Goal: Task Accomplishment & Management: Manage account settings

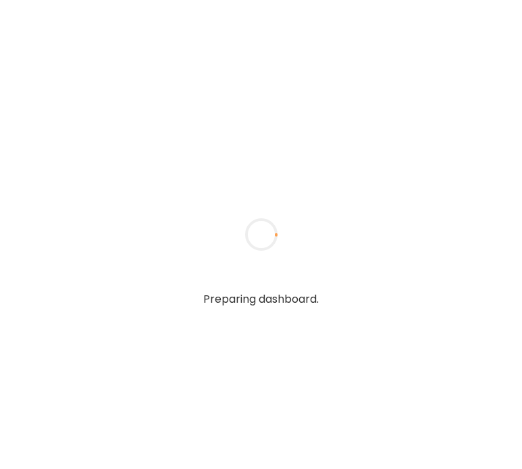
type textarea "**********"
type input "**********"
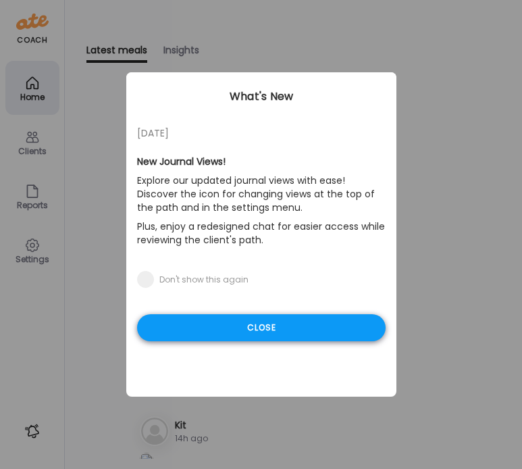
click at [238, 332] on div "Close" at bounding box center [261, 327] width 249 height 27
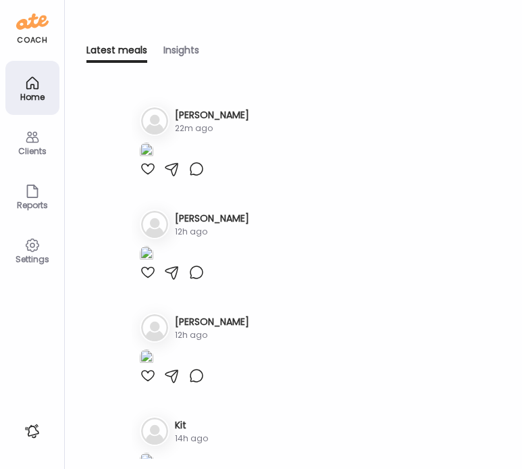
click at [33, 140] on icon at bounding box center [32, 137] width 16 height 16
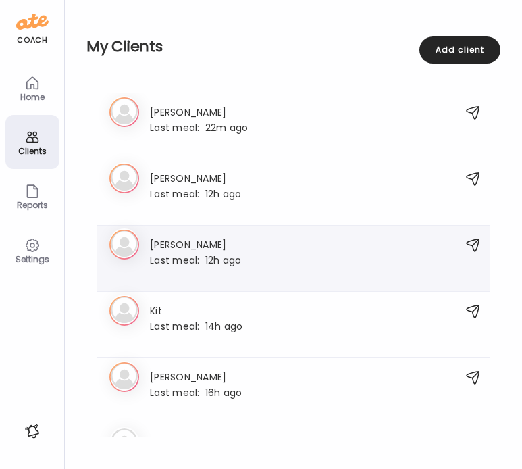
click at [235, 240] on h3 "[PERSON_NAME]" at bounding box center [195, 243] width 91 height 14
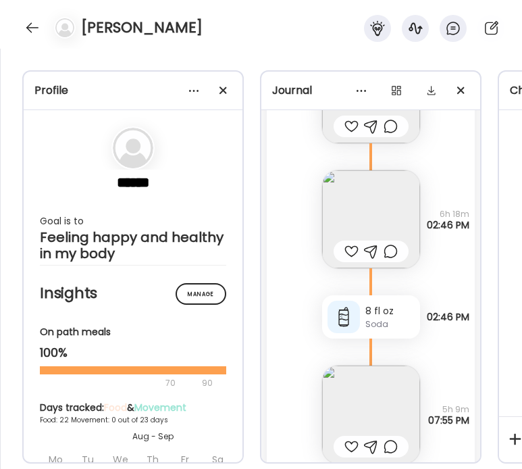
scroll to position [15128, 0]
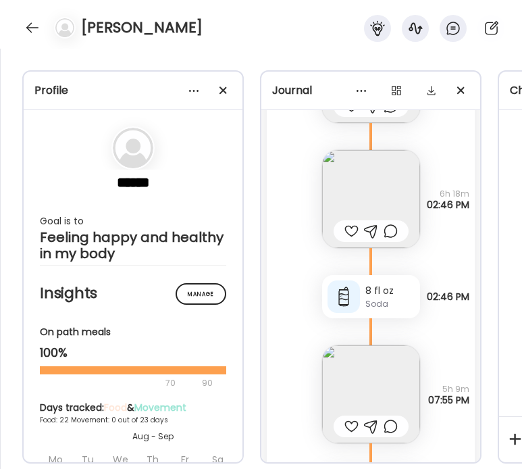
click at [361, 195] on img at bounding box center [371, 199] width 98 height 98
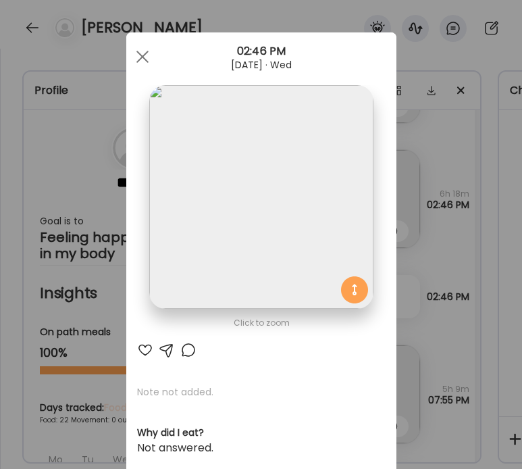
click at [444, 238] on div "Ate Coach Dashboard Wahoo! It’s official Take a moment to set up your Coach Pro…" at bounding box center [261, 234] width 522 height 469
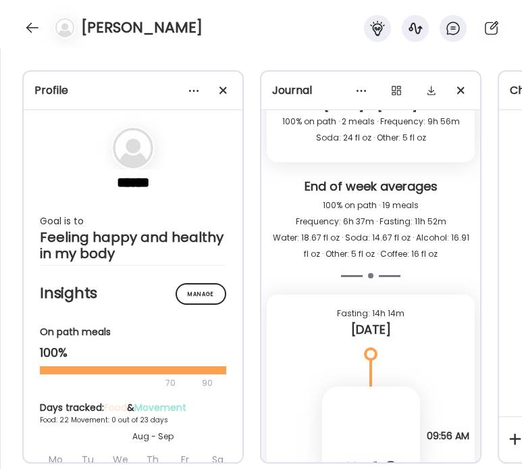
scroll to position [18496, 0]
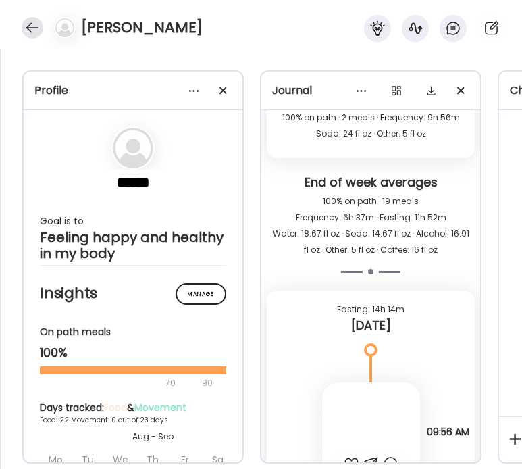
click at [36, 27] on div at bounding box center [33, 28] width 22 height 22
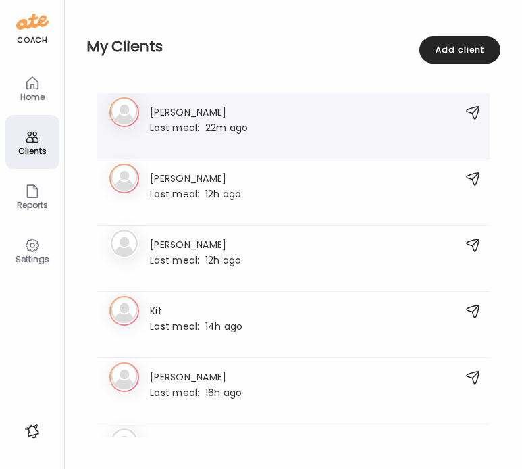
click at [225, 123] on div "Last meal: 22m ago" at bounding box center [199, 127] width 98 height 12
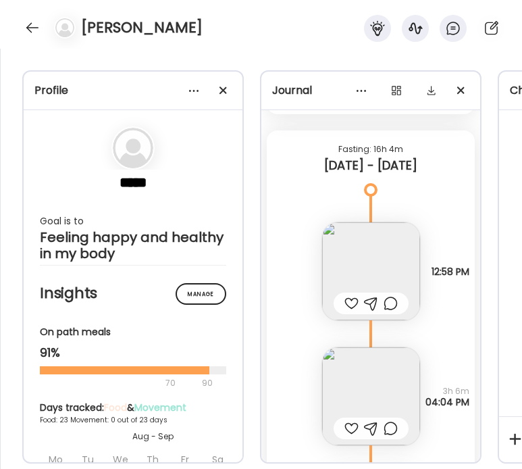
scroll to position [10612, 0]
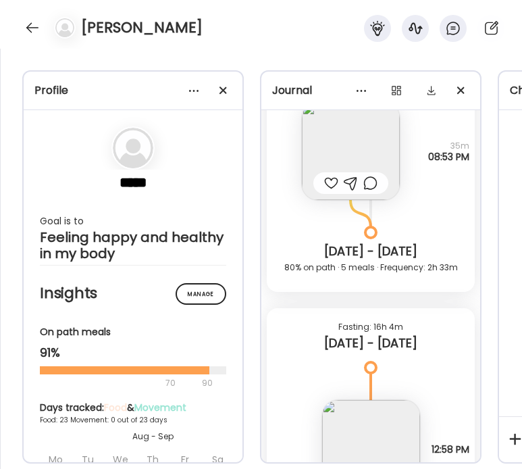
click at [350, 148] on img at bounding box center [351, 151] width 98 height 98
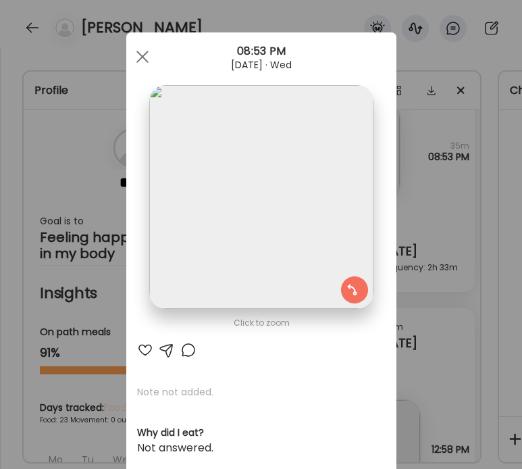
click at [473, 195] on div "Ate Coach Dashboard Wahoo! It’s official Take a moment to set up your Coach Pro…" at bounding box center [261, 234] width 522 height 469
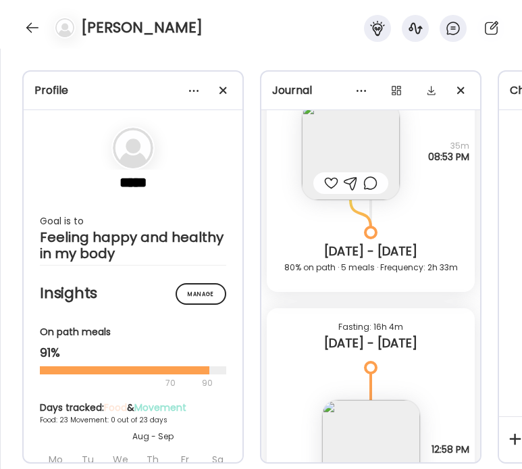
click at [357, 140] on img at bounding box center [351, 151] width 98 height 98
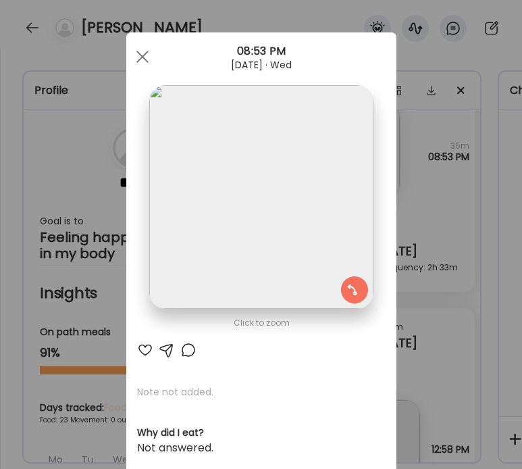
click at [423, 230] on div "Ate Coach Dashboard Wahoo! It’s official Take a moment to set up your Coach Pro…" at bounding box center [261, 234] width 522 height 469
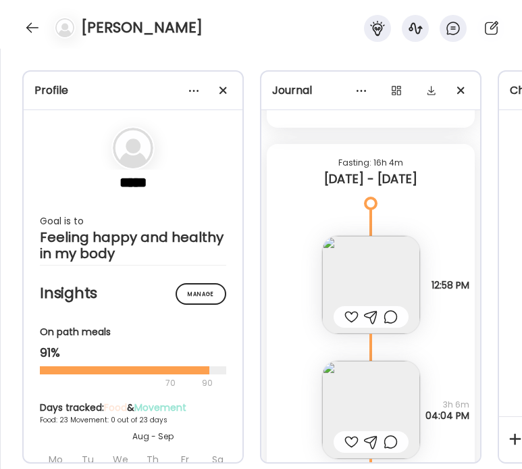
scroll to position [10883, 0]
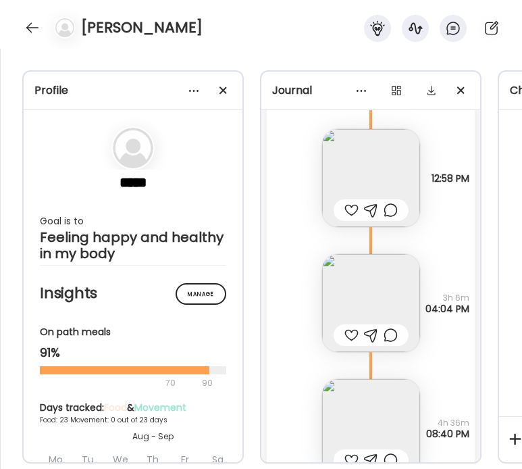
click at [374, 169] on img at bounding box center [371, 178] width 98 height 98
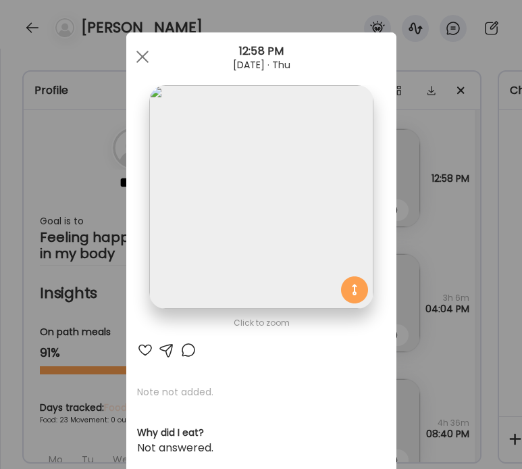
click at [424, 197] on div "Ate Coach Dashboard Wahoo! It’s official Take a moment to set up your Coach Pro…" at bounding box center [261, 234] width 522 height 469
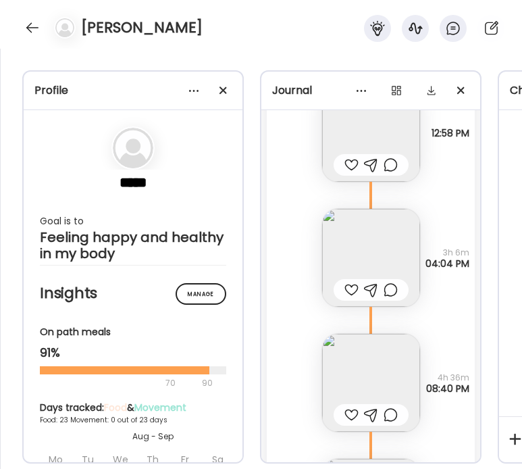
scroll to position [10971, 0]
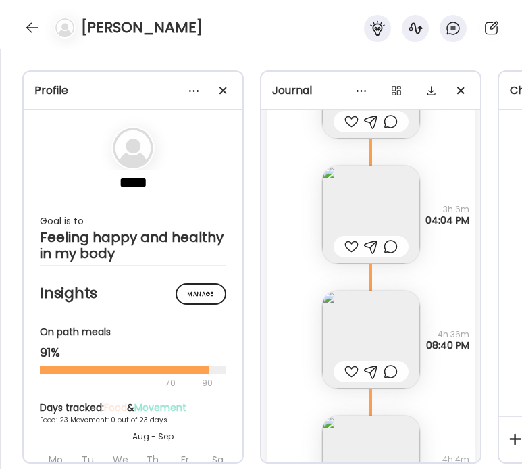
click at [378, 193] on img at bounding box center [371, 214] width 98 height 98
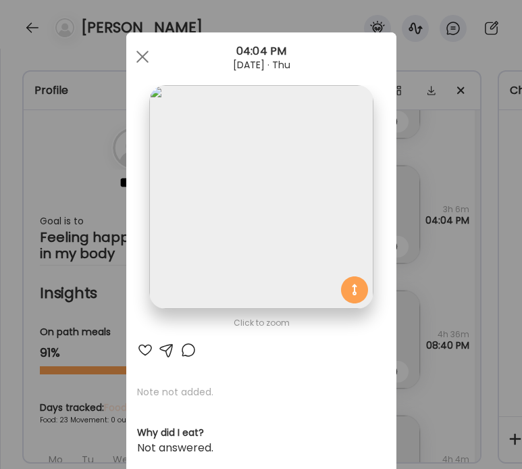
click at [435, 199] on div "Ate Coach Dashboard Wahoo! It’s official Take a moment to set up your Coach Pro…" at bounding box center [261, 234] width 522 height 469
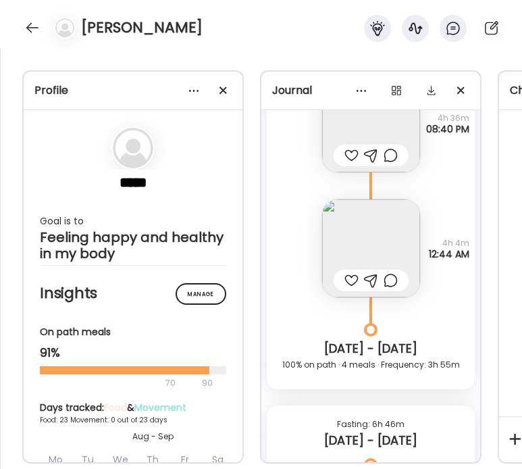
scroll to position [11191, 0]
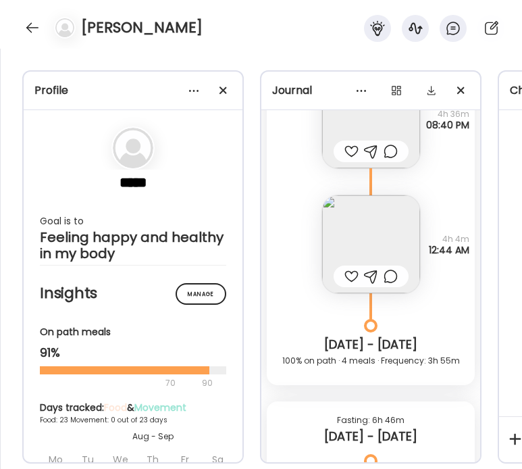
click at [392, 228] on img at bounding box center [371, 244] width 98 height 98
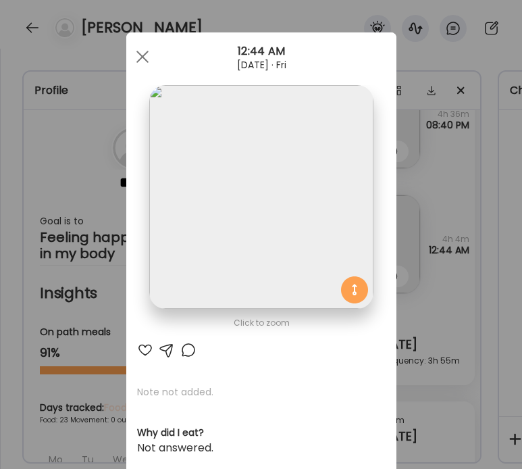
click at [437, 230] on div "Ate Coach Dashboard Wahoo! It’s official Take a moment to set up your Coach Pro…" at bounding box center [261, 234] width 522 height 469
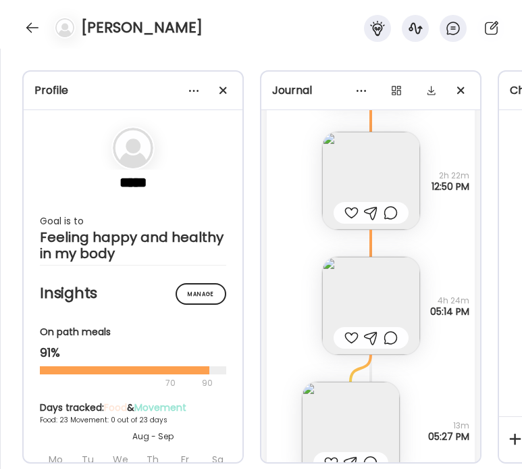
scroll to position [14288, 0]
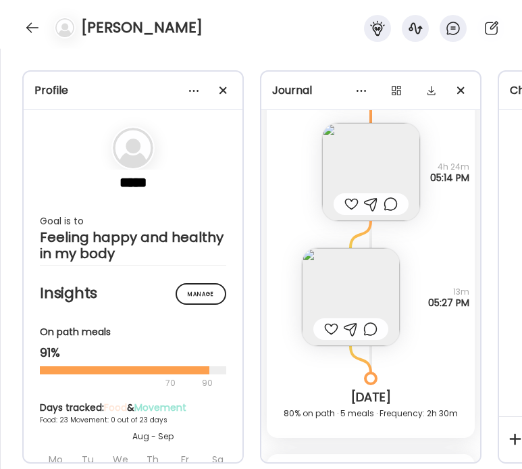
click at [376, 319] on div at bounding box center [350, 329] width 75 height 22
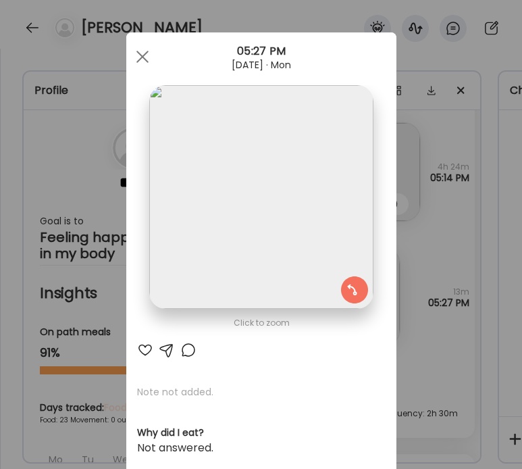
click at [419, 232] on div "Ate Coach Dashboard Wahoo! It’s official Take a moment to set up your Coach Pro…" at bounding box center [261, 234] width 522 height 469
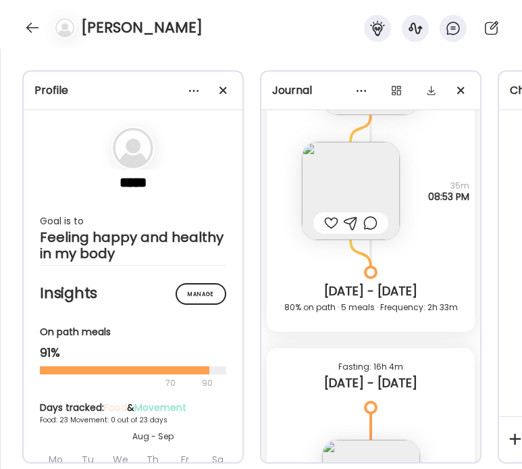
scroll to position [10573, 0]
click at [347, 186] on img at bounding box center [351, 190] width 98 height 98
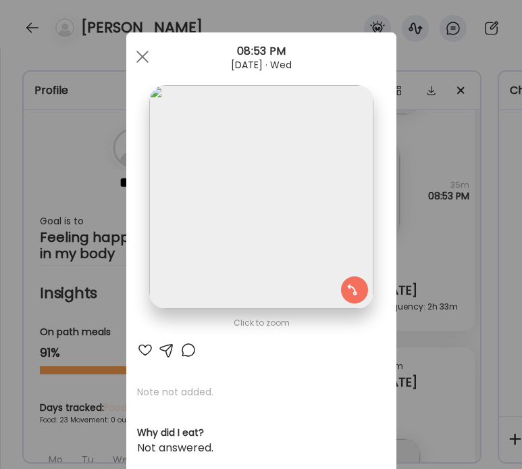
click at [436, 240] on div "Ate Coach Dashboard Wahoo! It’s official Take a moment to set up your Coach Pro…" at bounding box center [261, 234] width 522 height 469
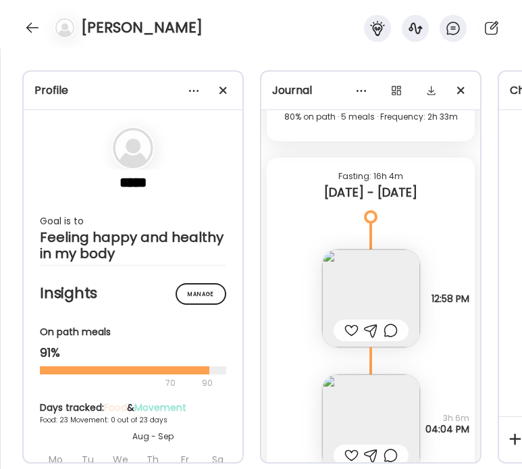
scroll to position [10880, 0]
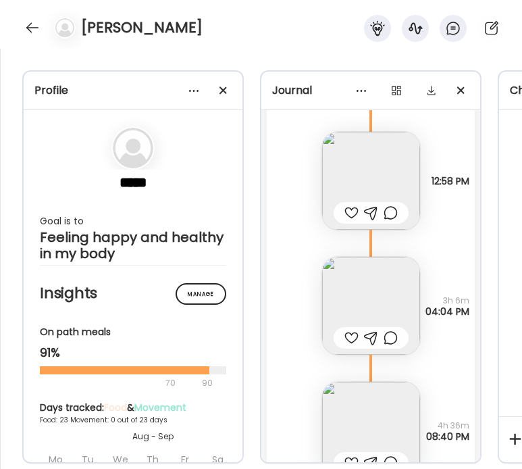
click at [388, 174] on img at bounding box center [371, 181] width 98 height 98
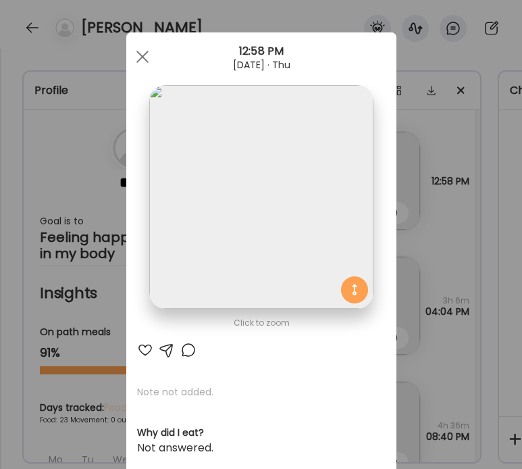
click at [447, 203] on div "Ate Coach Dashboard Wahoo! It’s official Take a moment to set up your Coach Pro…" at bounding box center [261, 234] width 522 height 469
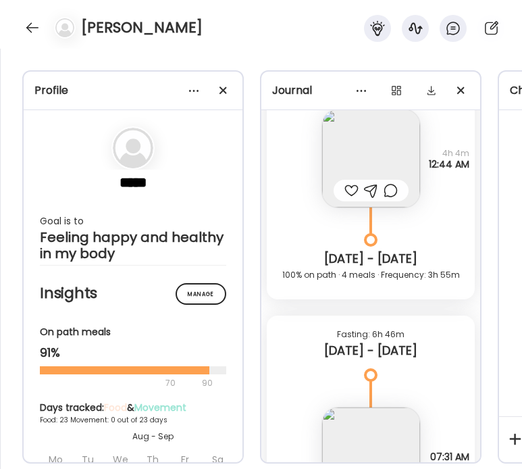
scroll to position [11288, 0]
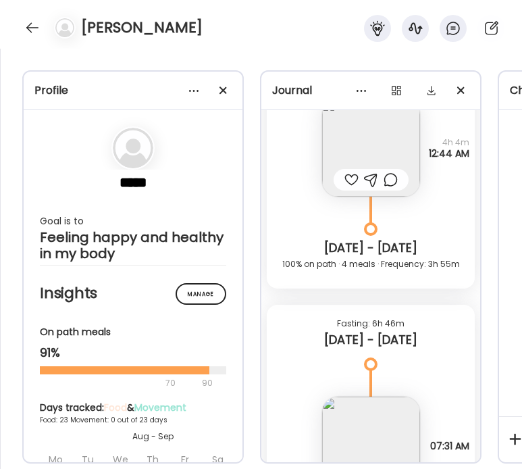
click at [382, 141] on img at bounding box center [371, 148] width 98 height 98
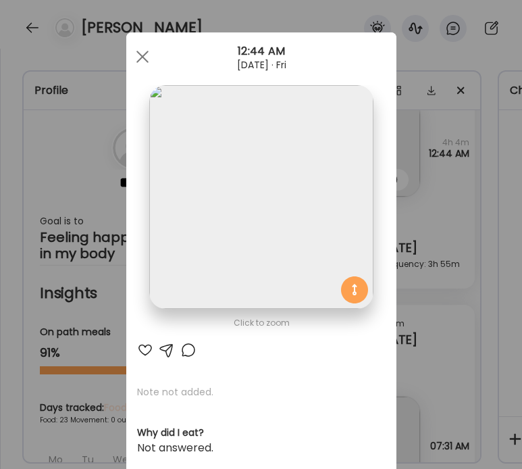
click at [436, 236] on div "Ate Coach Dashboard Wahoo! It’s official Take a moment to set up your Coach Pro…" at bounding box center [261, 234] width 522 height 469
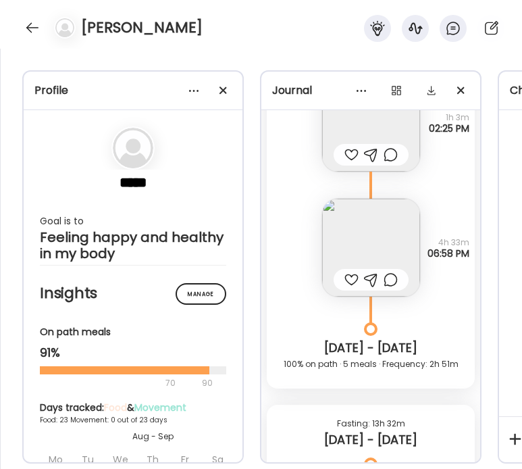
scroll to position [11990, 0]
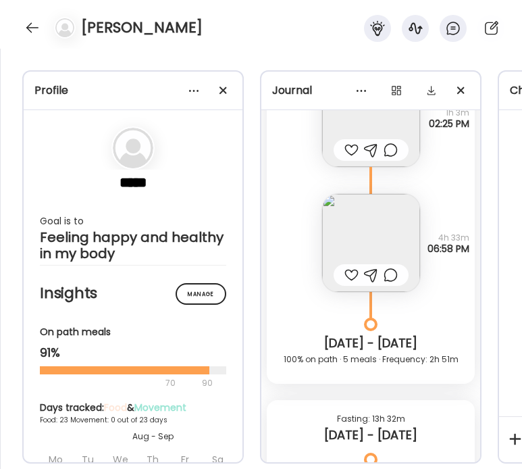
click at [403, 219] on img at bounding box center [371, 243] width 98 height 98
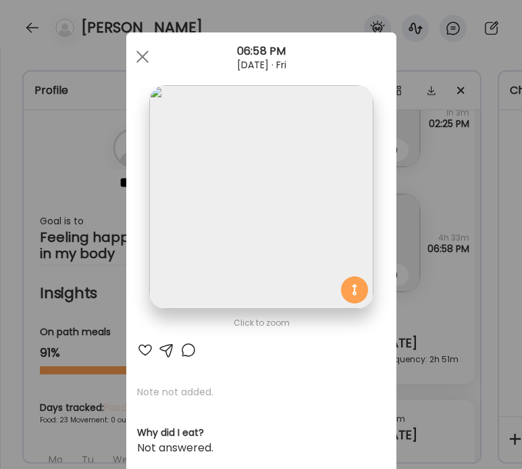
click at [452, 291] on div "Ate Coach Dashboard Wahoo! It’s official Take a moment to set up your Coach Pro…" at bounding box center [261, 234] width 522 height 469
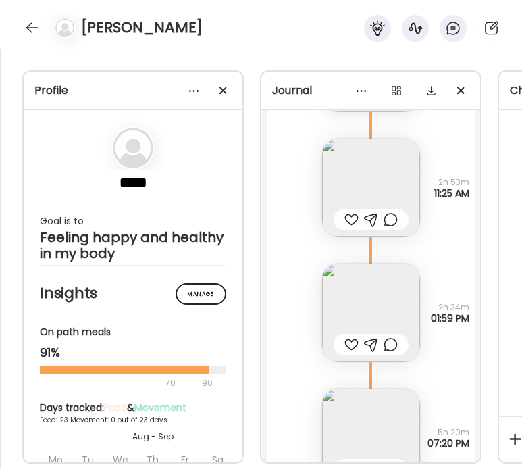
scroll to position [12474, 0]
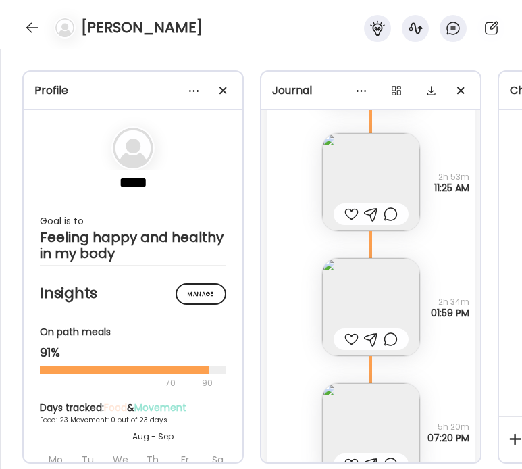
click at [43, 16] on div "[PERSON_NAME]" at bounding box center [261, 24] width 522 height 49
click at [39, 21] on div at bounding box center [33, 28] width 22 height 22
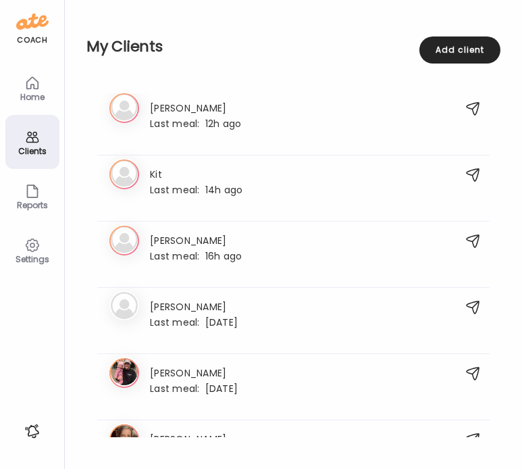
scroll to position [139, 0]
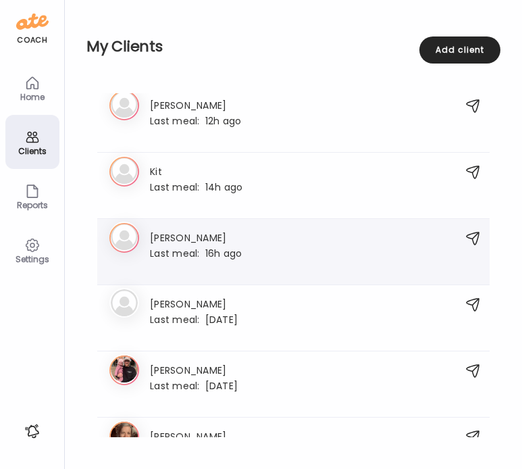
click at [219, 244] on div "[PERSON_NAME] Last meal: 16h ago" at bounding box center [196, 252] width 92 height 44
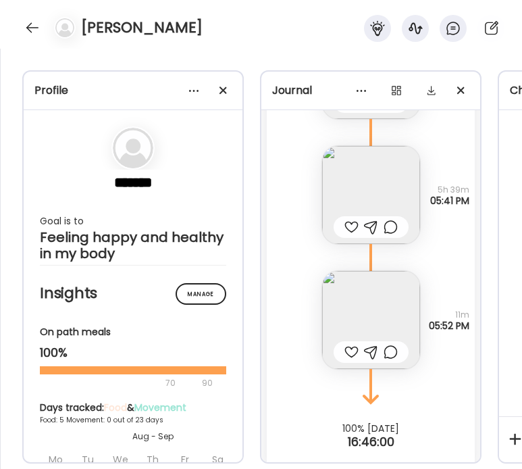
scroll to position [2787, 0]
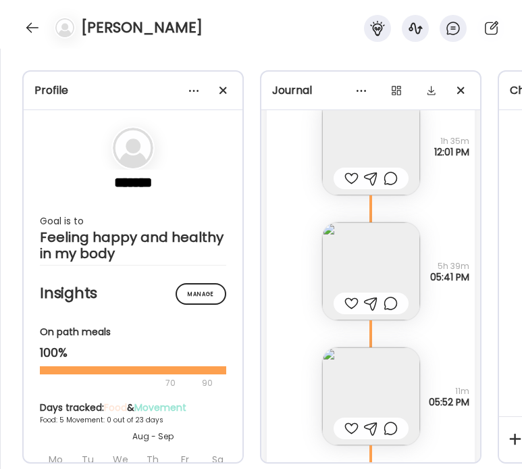
click at [362, 256] on img at bounding box center [371, 271] width 98 height 98
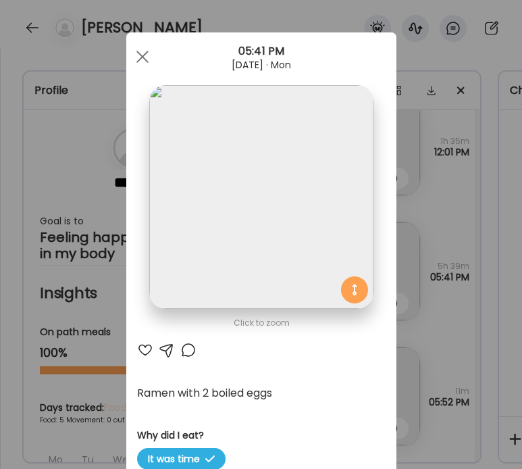
click at [450, 261] on div "Ate Coach Dashboard Wahoo! It’s official Take a moment to set up your Coach Pro…" at bounding box center [261, 234] width 522 height 469
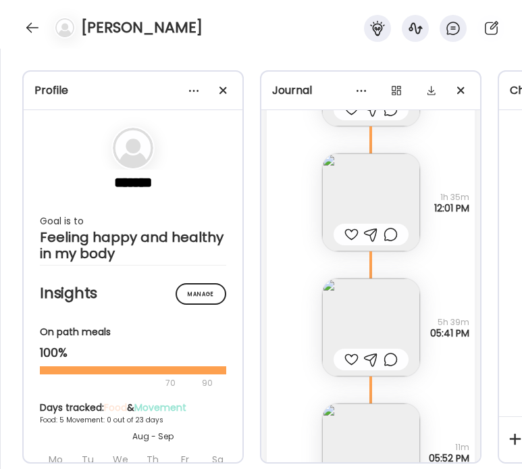
scroll to position [2724, 0]
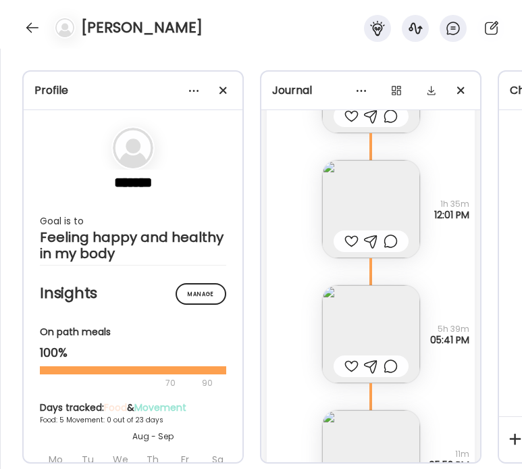
click at [380, 195] on img at bounding box center [371, 209] width 98 height 98
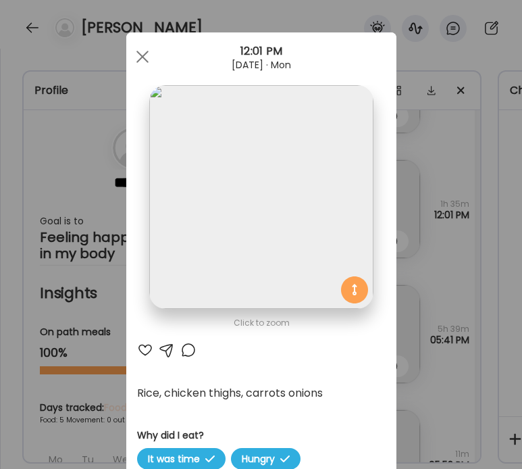
click at [448, 212] on div "Ate Coach Dashboard Wahoo! It’s official Take a moment to set up your Coach Pro…" at bounding box center [261, 234] width 522 height 469
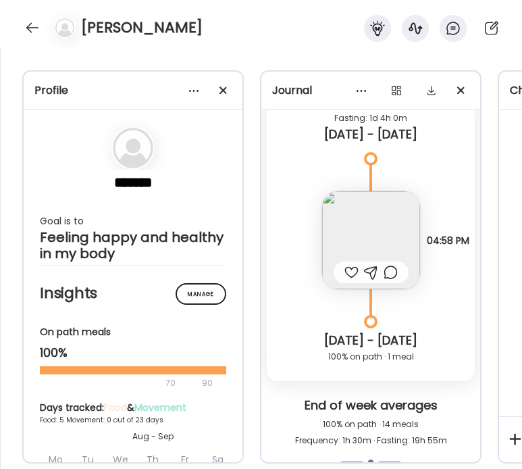
scroll to position [2109, 0]
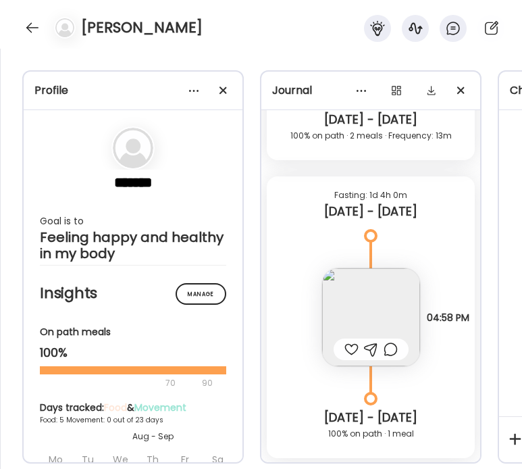
click at [388, 298] on img at bounding box center [371, 317] width 98 height 98
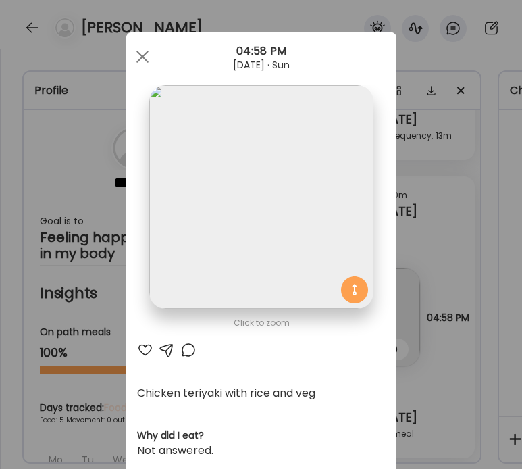
click at [470, 272] on div "Ate Coach Dashboard Wahoo! It’s official Take a moment to set up your Coach Pro…" at bounding box center [261, 234] width 522 height 469
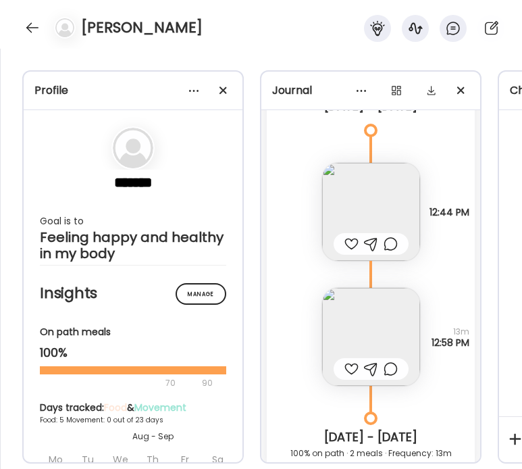
scroll to position [1779, 0]
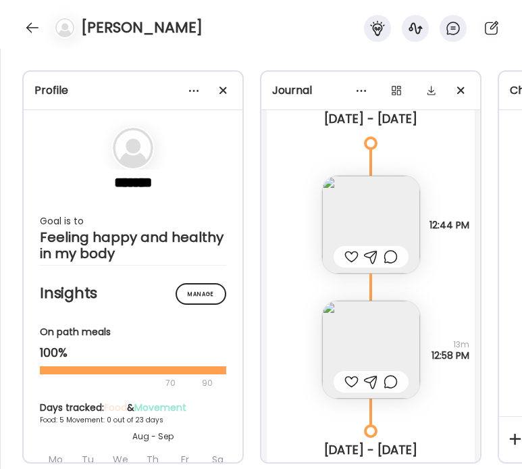
click at [396, 210] on img at bounding box center [371, 225] width 98 height 98
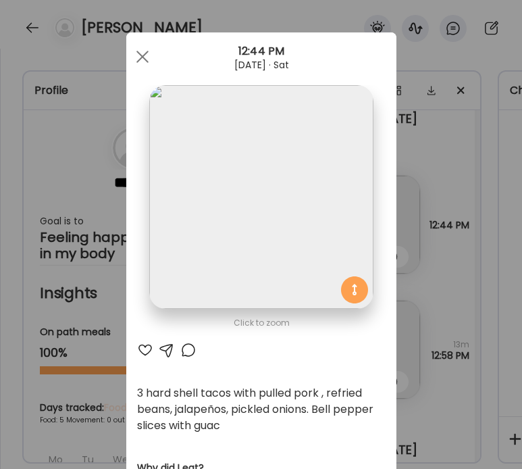
click at [446, 234] on div "Ate Coach Dashboard Wahoo! It’s official Take a moment to set up your Coach Pro…" at bounding box center [261, 234] width 522 height 469
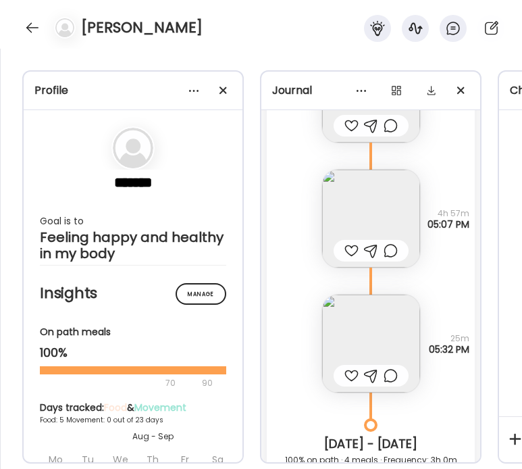
scroll to position [1335, 0]
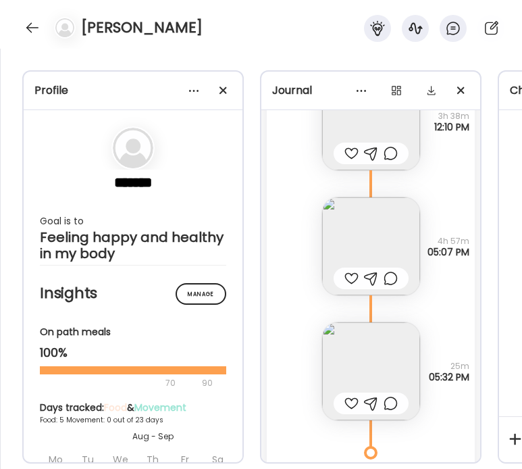
click at [388, 205] on img at bounding box center [371, 246] width 98 height 98
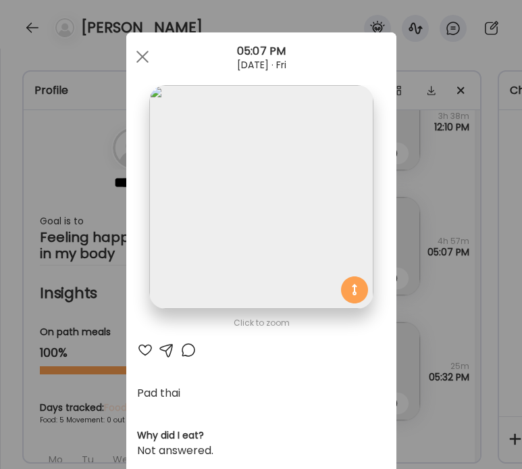
click at [438, 212] on div "Ate Coach Dashboard Wahoo! It’s official Take a moment to set up your Coach Pro…" at bounding box center [261, 234] width 522 height 469
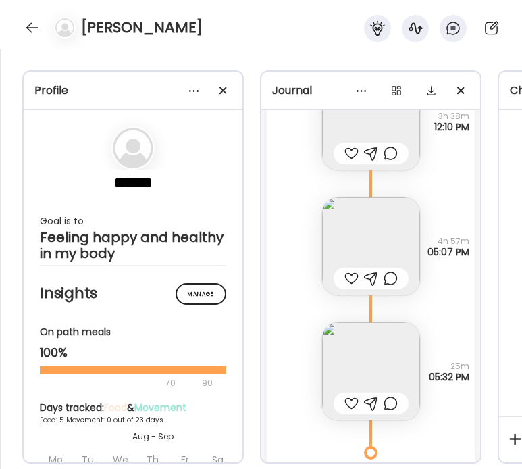
scroll to position [1221, 0]
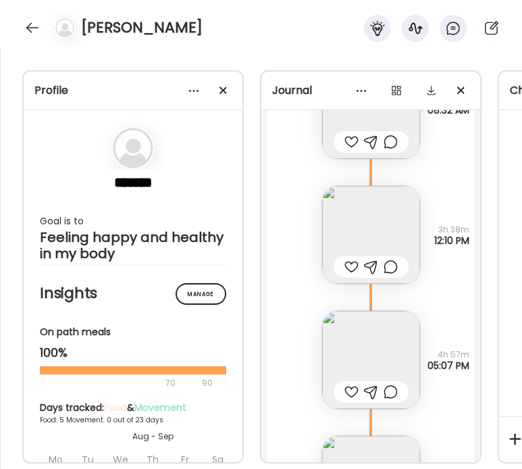
click at [401, 219] on img at bounding box center [371, 235] width 98 height 98
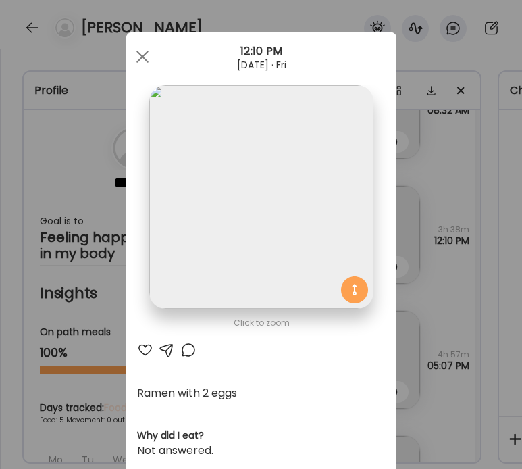
click at [450, 214] on div "Ate Coach Dashboard Wahoo! It’s official Take a moment to set up your Coach Pro…" at bounding box center [261, 234] width 522 height 469
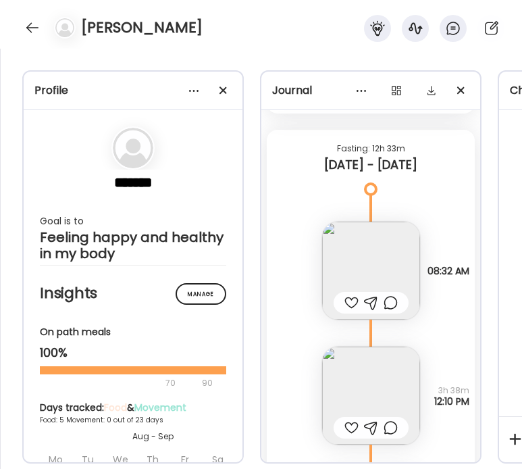
scroll to position [1042, 0]
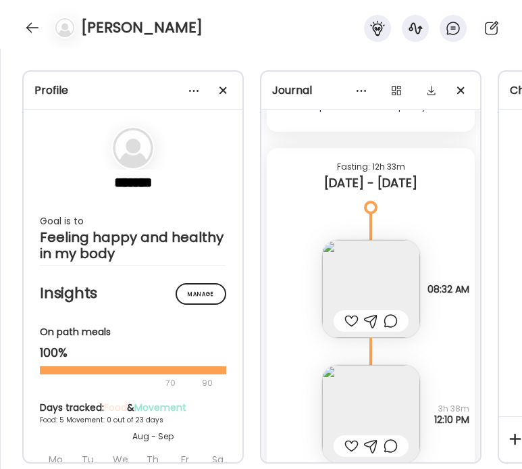
click at [392, 272] on img at bounding box center [371, 289] width 98 height 98
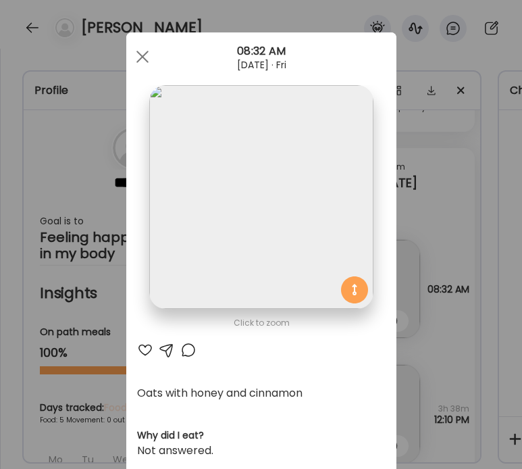
click at [461, 270] on div "Ate Coach Dashboard Wahoo! It’s official Take a moment to set up your Coach Pro…" at bounding box center [261, 234] width 522 height 469
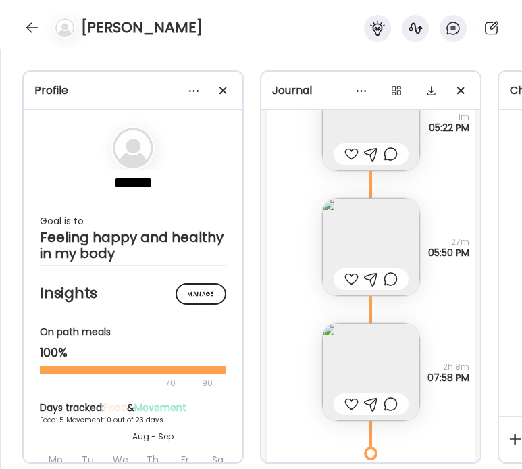
scroll to position [638, 0]
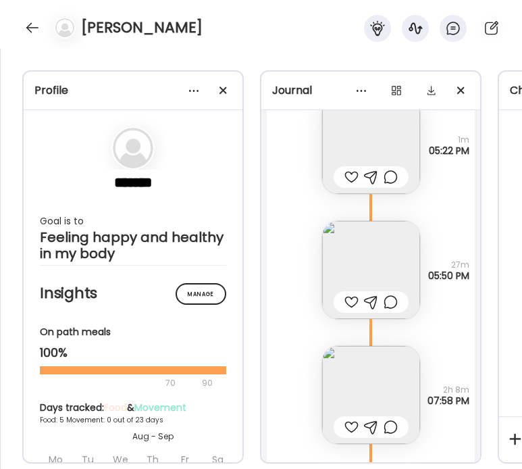
click at [380, 249] on img at bounding box center [371, 270] width 98 height 98
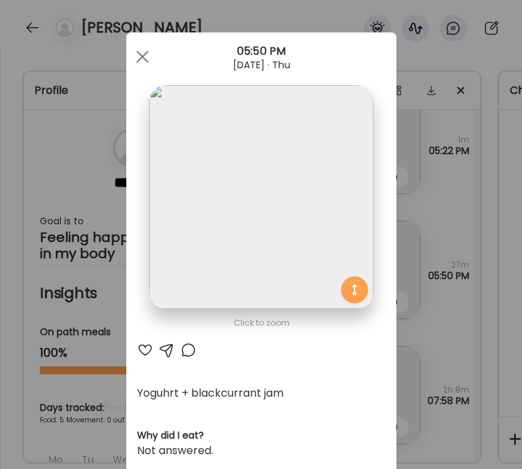
click at [462, 216] on div "Ate Coach Dashboard Wahoo! It’s official Take a moment to set up your Coach Pro…" at bounding box center [261, 234] width 522 height 469
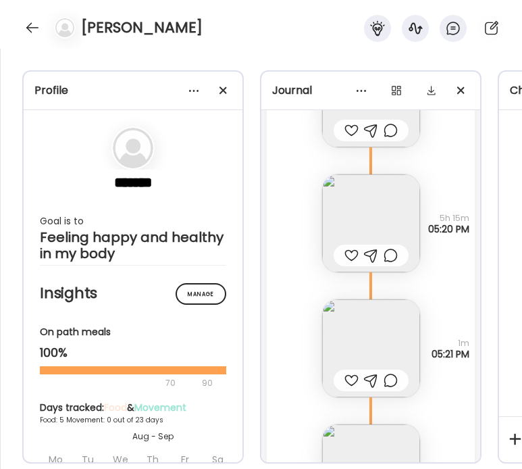
scroll to position [306, 0]
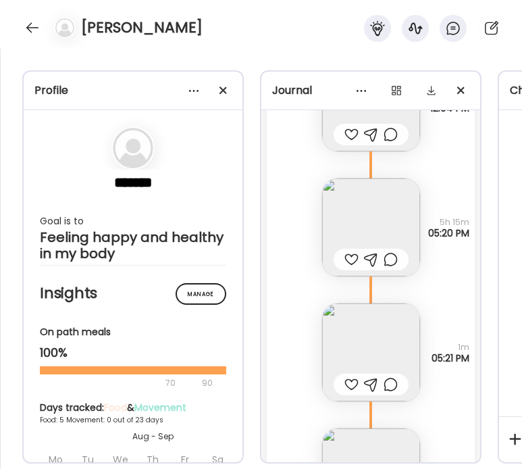
click at [384, 213] on img at bounding box center [371, 227] width 98 height 98
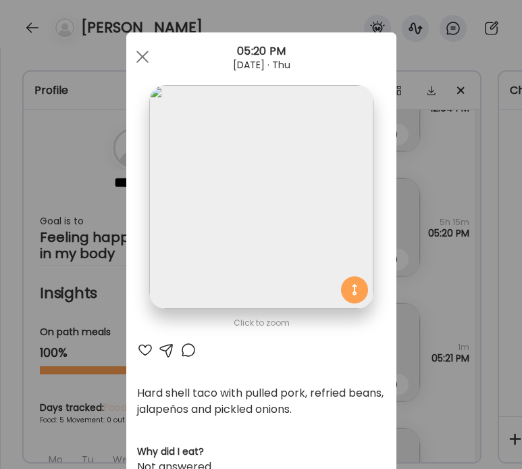
click at [473, 226] on div "Ate Coach Dashboard Wahoo! It’s official Take a moment to set up your Coach Pro…" at bounding box center [261, 234] width 522 height 469
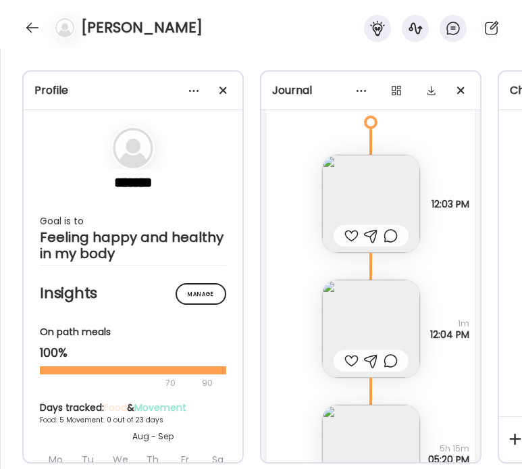
scroll to position [0, 0]
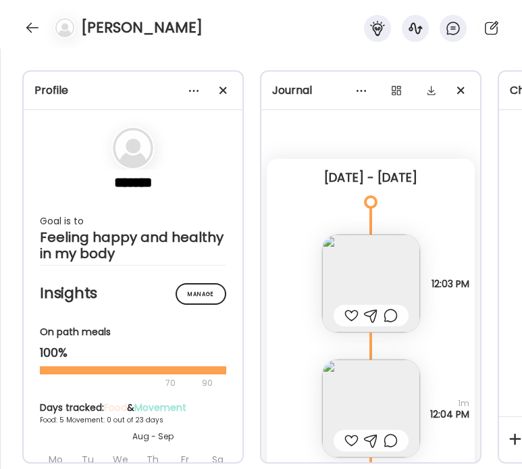
click at [405, 261] on img at bounding box center [371, 283] width 98 height 98
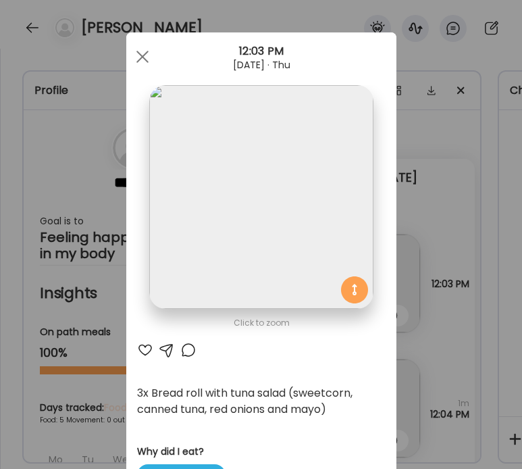
click at [482, 216] on div "Ate Coach Dashboard Wahoo! It’s official Take a moment to set up your Coach Pro…" at bounding box center [261, 234] width 522 height 469
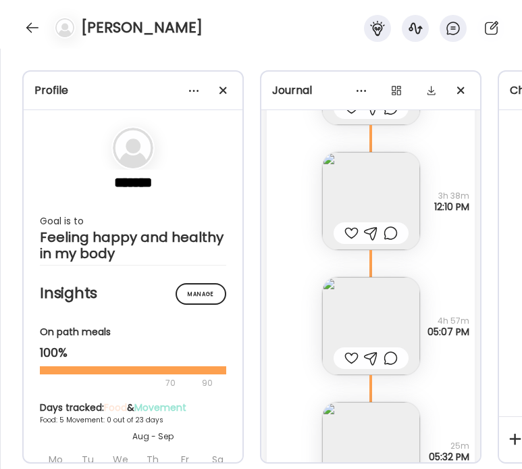
scroll to position [1263, 0]
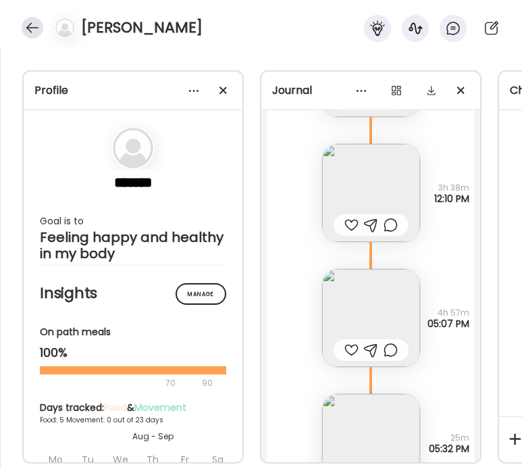
click at [32, 28] on div at bounding box center [33, 28] width 22 height 22
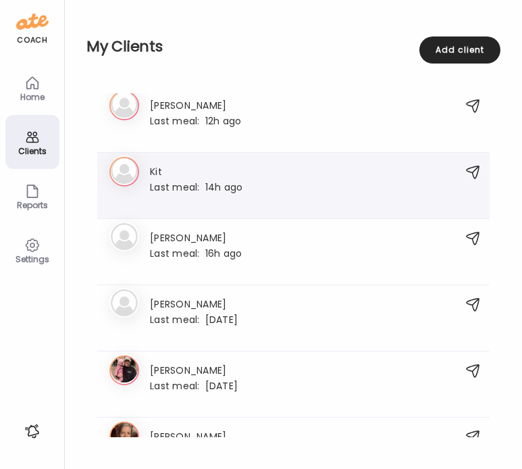
click at [171, 189] on span "Last meal:" at bounding box center [177, 187] width 55 height 14
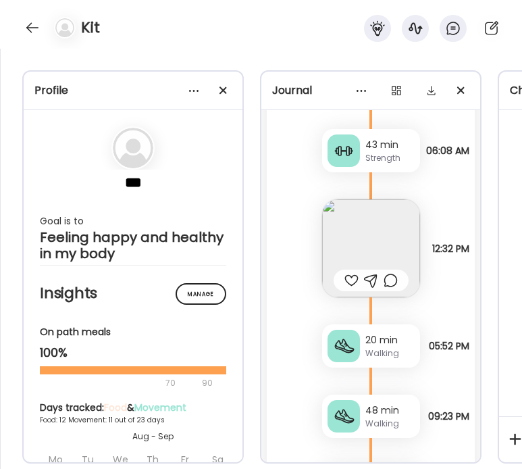
scroll to position [7400, 0]
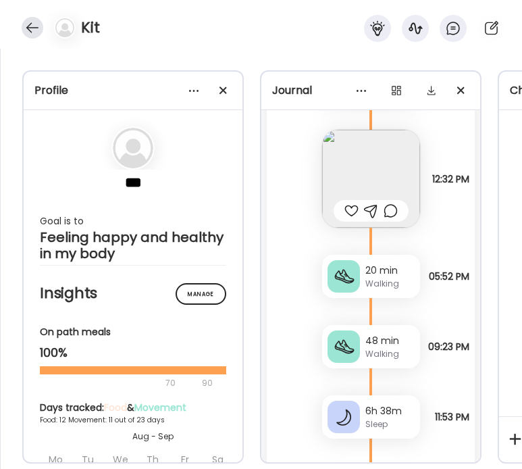
click at [35, 33] on div at bounding box center [33, 28] width 22 height 22
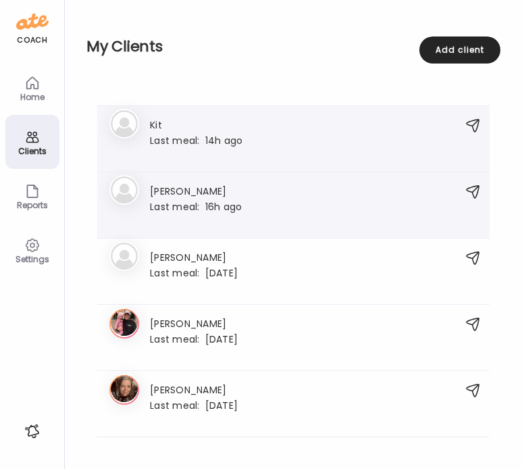
scroll to position [0, 0]
